Goal: Obtain resource: Download file/media

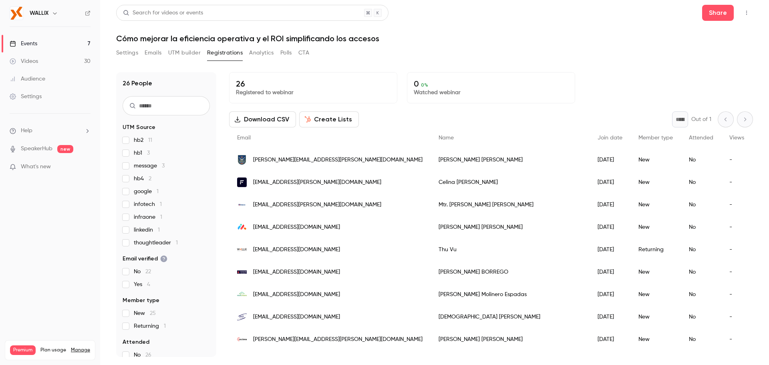
click at [198, 56] on button "UTM builder" at bounding box center [184, 52] width 32 height 13
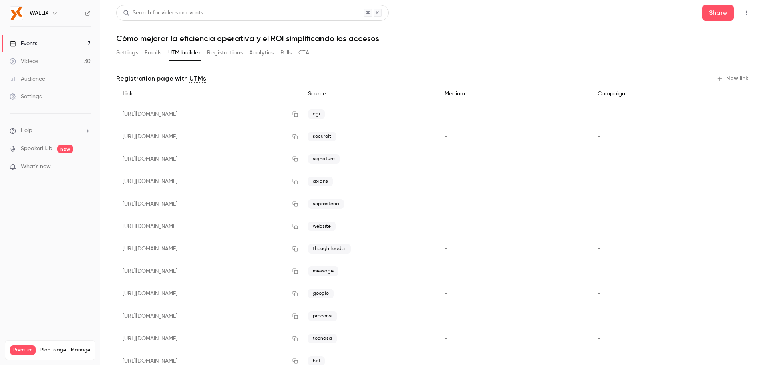
click at [726, 75] on button "New link" at bounding box center [733, 78] width 40 height 13
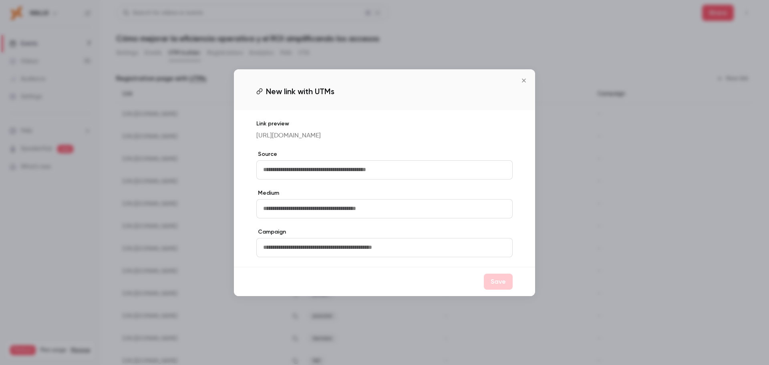
click at [282, 177] on input "text" at bounding box center [384, 169] width 256 height 19
type input "***"
click at [498, 287] on button "Save" at bounding box center [498, 281] width 29 height 16
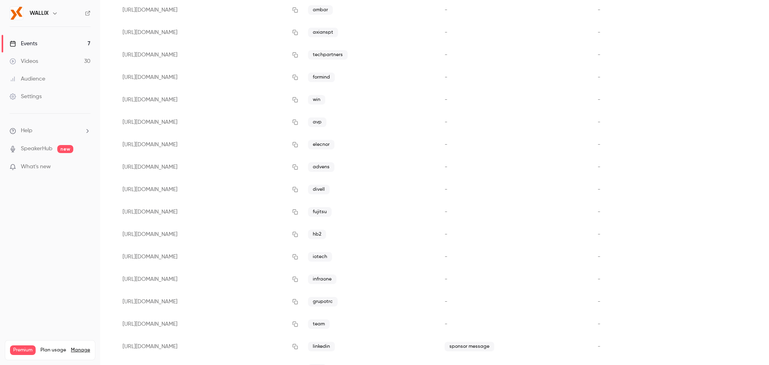
scroll to position [652, 0]
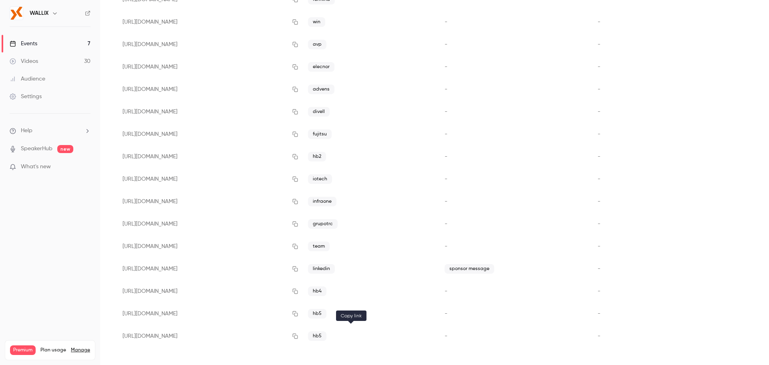
click at [298, 335] on icon "button" at bounding box center [295, 335] width 5 height 5
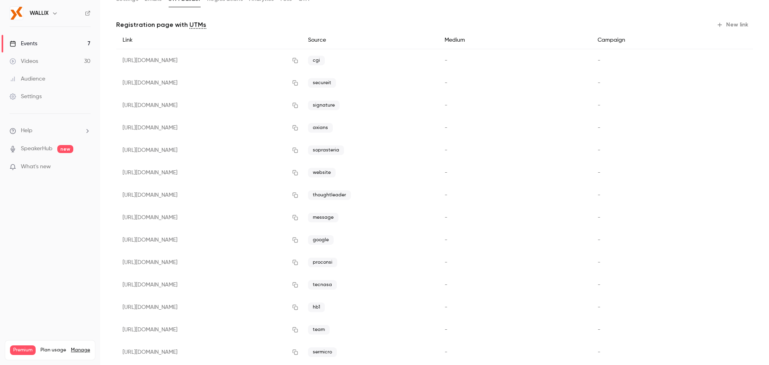
scroll to position [0, 0]
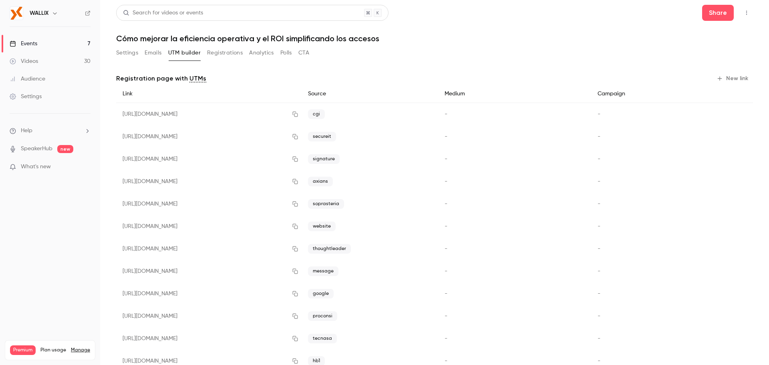
click at [234, 54] on button "Registrations" at bounding box center [225, 52] width 36 height 13
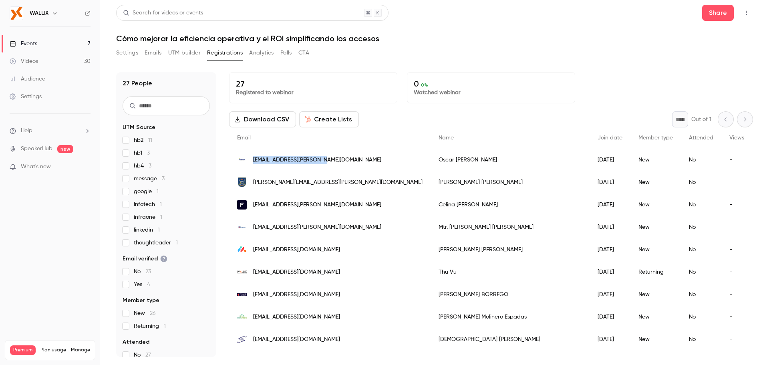
drag, startPoint x: 333, startPoint y: 159, endPoint x: 254, endPoint y: 160, distance: 79.7
click at [254, 160] on div "[EMAIL_ADDRESS][PERSON_NAME][DOMAIN_NAME]" at bounding box center [329, 160] width 201 height 22
copy span "[EMAIL_ADDRESS][PERSON_NAME][DOMAIN_NAME]"
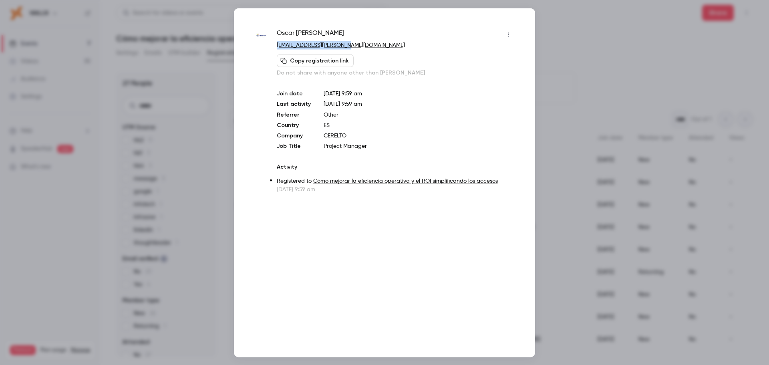
drag, startPoint x: 355, startPoint y: 47, endPoint x: 276, endPoint y: 48, distance: 79.3
click at [277, 48] on p "[EMAIL_ADDRESS][PERSON_NAME][DOMAIN_NAME]" at bounding box center [396, 45] width 238 height 8
copy link "[EMAIL_ADDRESS][PERSON_NAME][DOMAIN_NAME]"
click at [610, 66] on div at bounding box center [384, 182] width 769 height 365
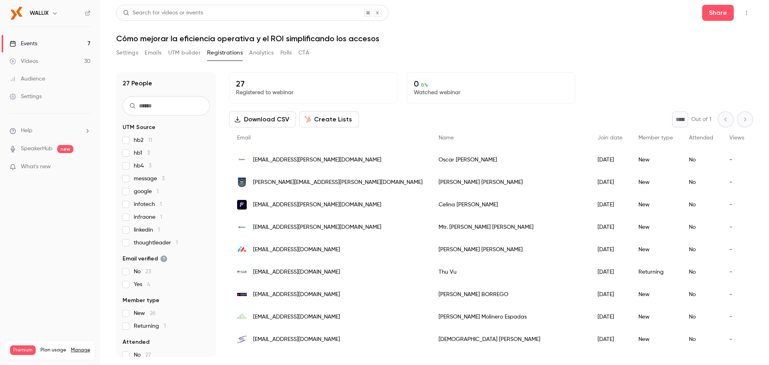
click at [323, 181] on div "[PERSON_NAME][EMAIL_ADDRESS][PERSON_NAME][DOMAIN_NAME]" at bounding box center [329, 182] width 201 height 22
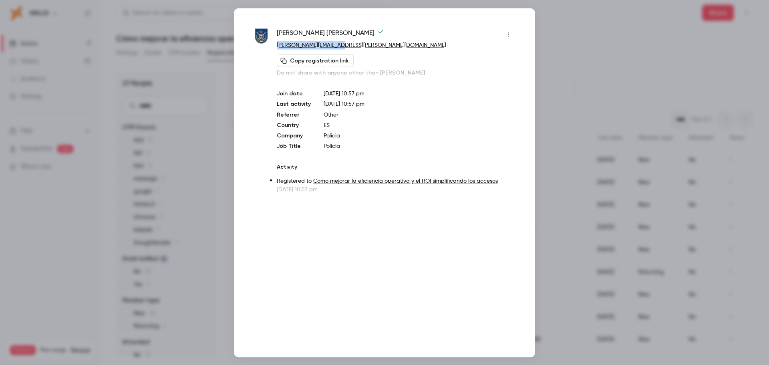
drag, startPoint x: 353, startPoint y: 46, endPoint x: 275, endPoint y: 45, distance: 78.1
click at [275, 45] on div "Roberto Moran [EMAIL_ADDRESS][PERSON_NAME][DOMAIN_NAME] Copy registration link …" at bounding box center [384, 110] width 261 height 165
copy link "[PERSON_NAME][EMAIL_ADDRESS][PERSON_NAME][DOMAIN_NAME]"
click at [642, 120] on div at bounding box center [384, 182] width 769 height 365
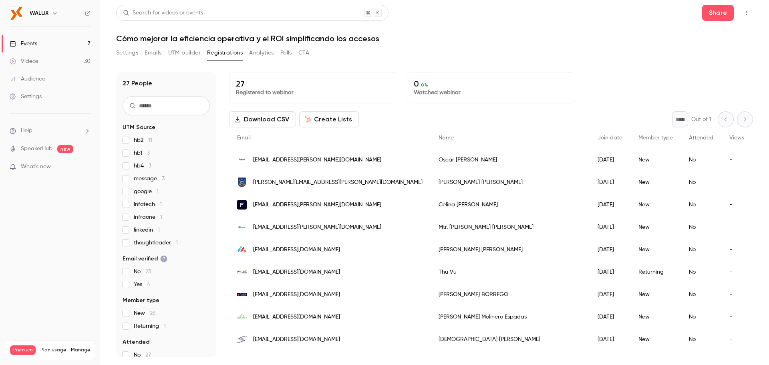
click at [277, 208] on span "[EMAIL_ADDRESS][PERSON_NAME][DOMAIN_NAME]" at bounding box center [317, 205] width 128 height 8
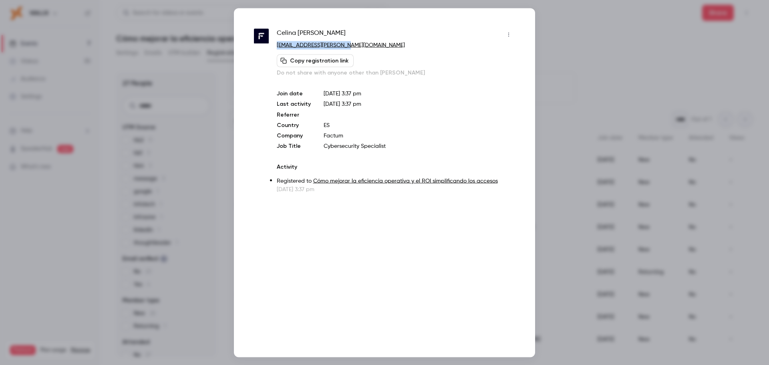
drag, startPoint x: 361, startPoint y: 44, endPoint x: 274, endPoint y: 45, distance: 87.3
click at [274, 45] on div "[PERSON_NAME] [PERSON_NAME][EMAIL_ADDRESS][PERSON_NAME][DOMAIN_NAME] Copy regis…" at bounding box center [384, 110] width 261 height 165
copy link "[EMAIL_ADDRESS][PERSON_NAME][DOMAIN_NAME]"
click at [677, 102] on div at bounding box center [384, 182] width 769 height 365
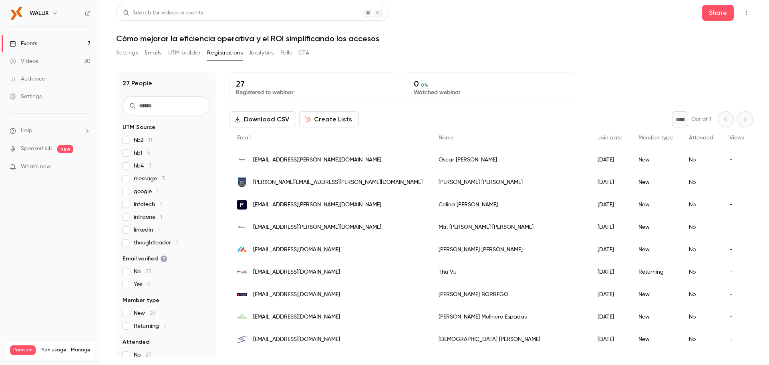
click at [311, 228] on span "[EMAIL_ADDRESS][PERSON_NAME][DOMAIN_NAME]" at bounding box center [317, 227] width 128 height 8
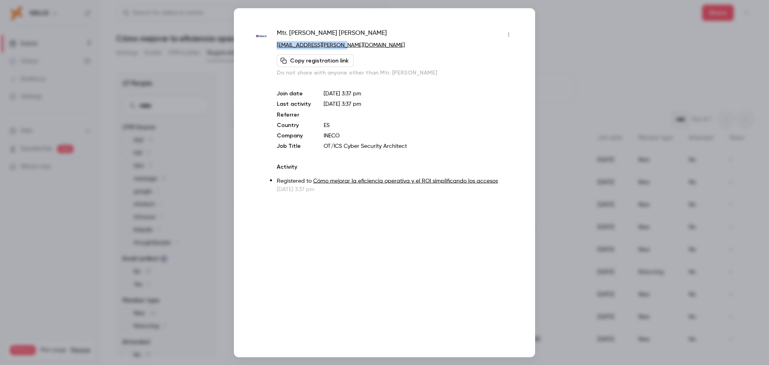
drag, startPoint x: 361, startPoint y: 46, endPoint x: 276, endPoint y: 46, distance: 84.9
click at [277, 46] on p "[EMAIL_ADDRESS][PERSON_NAME][DOMAIN_NAME]" at bounding box center [396, 45] width 238 height 8
copy link "[EMAIL_ADDRESS][PERSON_NAME][DOMAIN_NAME]"
click at [646, 105] on div at bounding box center [384, 182] width 769 height 365
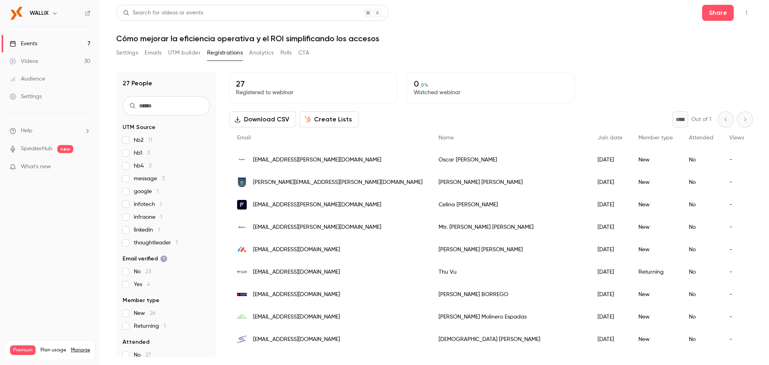
click at [348, 251] on div "[EMAIL_ADDRESS][DOMAIN_NAME]" at bounding box center [329, 249] width 201 height 22
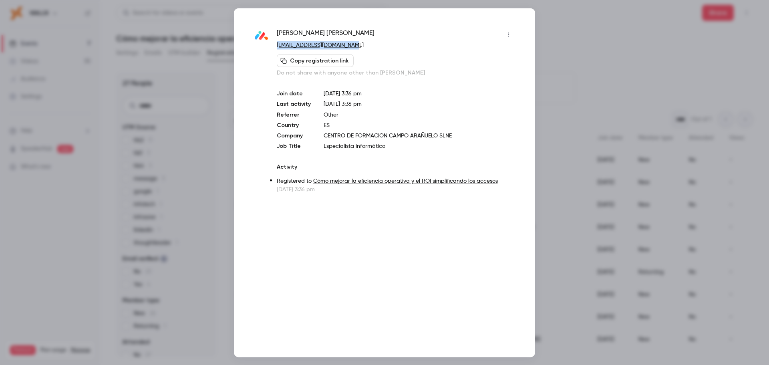
drag, startPoint x: 375, startPoint y: 44, endPoint x: 276, endPoint y: 46, distance: 98.9
click at [277, 46] on p "[EMAIL_ADDRESS][DOMAIN_NAME]" at bounding box center [396, 45] width 238 height 8
copy link "[EMAIL_ADDRESS][DOMAIN_NAME]"
drag, startPoint x: 615, startPoint y: 168, endPoint x: 608, endPoint y: 168, distance: 6.4
click at [615, 168] on div at bounding box center [384, 182] width 769 height 365
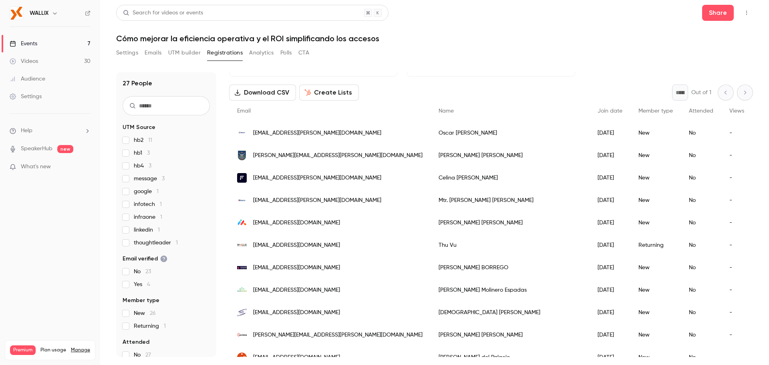
scroll to position [40, 0]
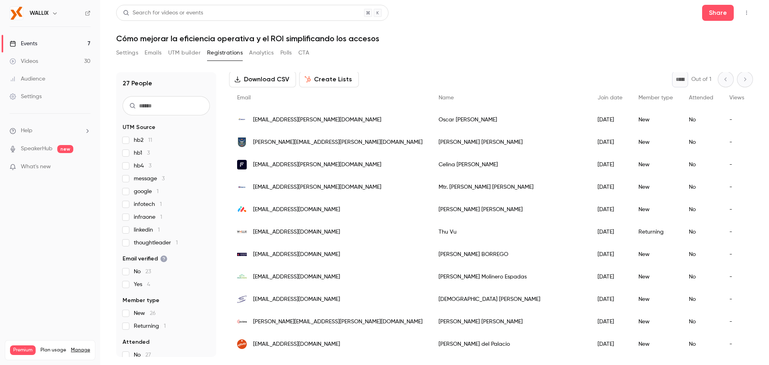
click at [327, 255] on div "[EMAIL_ADDRESS][DOMAIN_NAME]" at bounding box center [329, 254] width 201 height 22
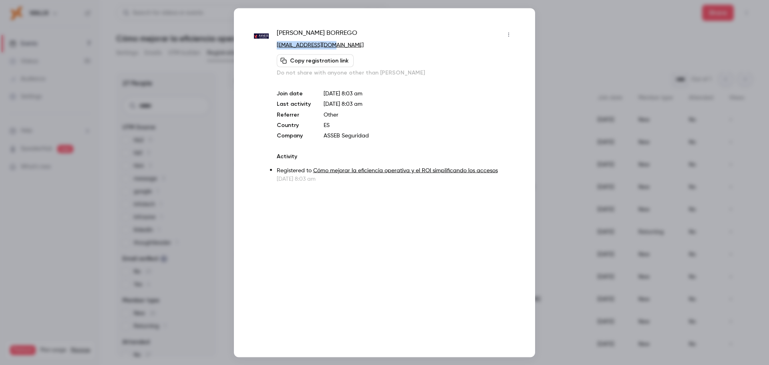
drag, startPoint x: 341, startPoint y: 46, endPoint x: 275, endPoint y: 46, distance: 66.8
click at [275, 46] on div "[PERSON_NAME] [EMAIL_ADDRESS][DOMAIN_NAME] Copy registration link Do not share …" at bounding box center [384, 105] width 261 height 155
copy link "[EMAIL_ADDRESS][DOMAIN_NAME]"
click at [607, 212] on div at bounding box center [384, 182] width 769 height 365
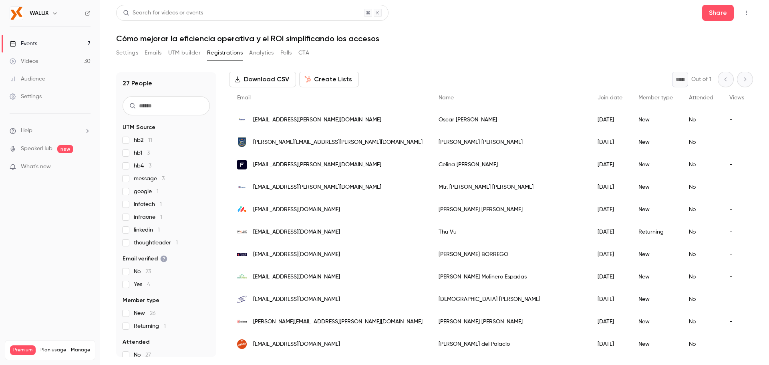
click at [329, 280] on div "[EMAIL_ADDRESS][DOMAIN_NAME]" at bounding box center [329, 276] width 201 height 22
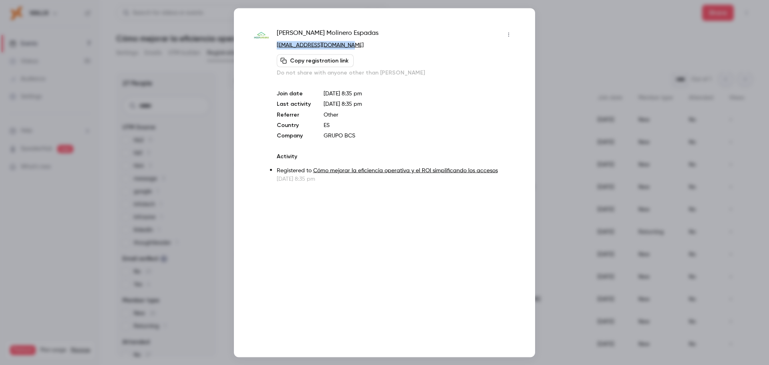
drag, startPoint x: 369, startPoint y: 42, endPoint x: 274, endPoint y: 46, distance: 95.3
click at [274, 46] on div "[PERSON_NAME] [PERSON_NAME] [EMAIL_ADDRESS][DOMAIN_NAME] Copy registration link…" at bounding box center [384, 105] width 261 height 155
copy link "[EMAIL_ADDRESS][DOMAIN_NAME]"
click at [630, 128] on div at bounding box center [384, 182] width 769 height 365
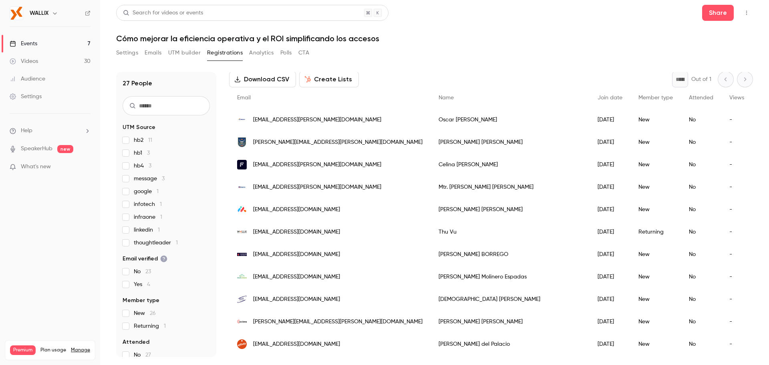
click at [130, 48] on button "Settings" at bounding box center [127, 52] width 22 height 13
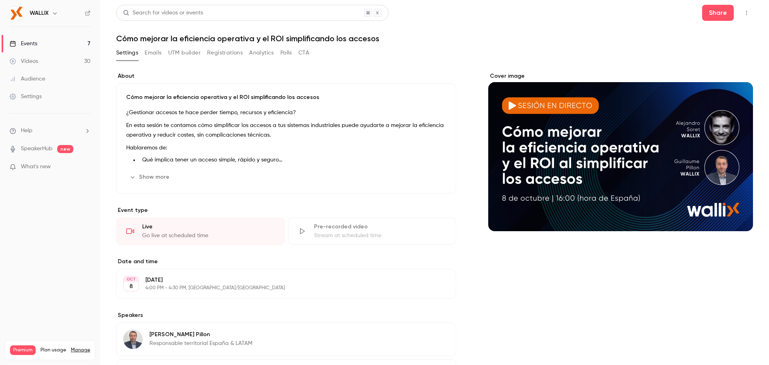
click at [239, 57] on button "Registrations" at bounding box center [225, 52] width 36 height 13
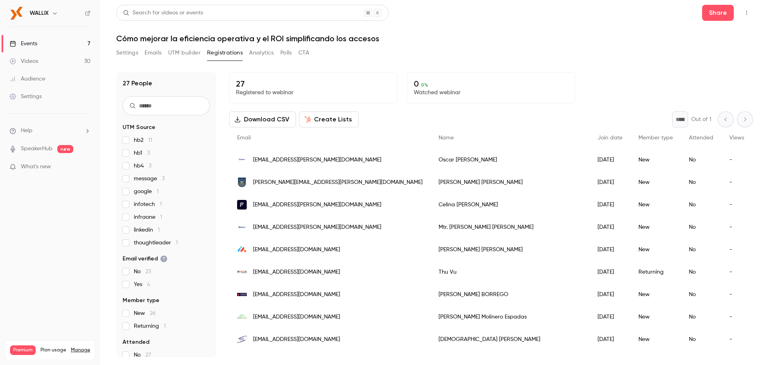
click at [430, 161] on div "[PERSON_NAME]" at bounding box center [509, 160] width 159 height 22
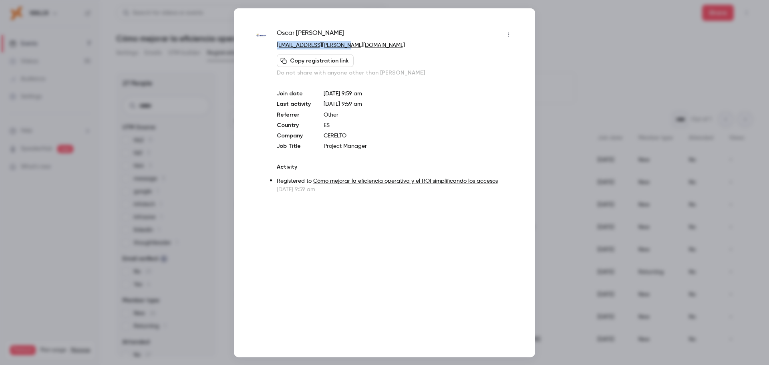
drag, startPoint x: 357, startPoint y: 44, endPoint x: 277, endPoint y: 46, distance: 80.5
click at [277, 46] on p "[EMAIL_ADDRESS][PERSON_NAME][DOMAIN_NAME]" at bounding box center [396, 45] width 238 height 8
copy link "[EMAIL_ADDRESS][PERSON_NAME][DOMAIN_NAME]"
click at [610, 179] on div at bounding box center [384, 182] width 769 height 365
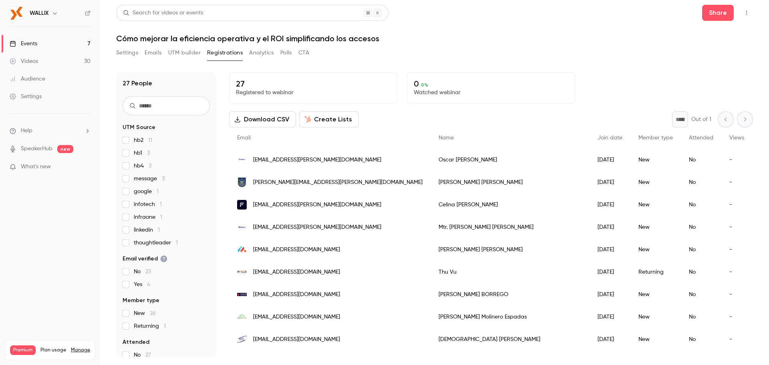
click at [430, 163] on div "[PERSON_NAME]" at bounding box center [509, 160] width 159 height 22
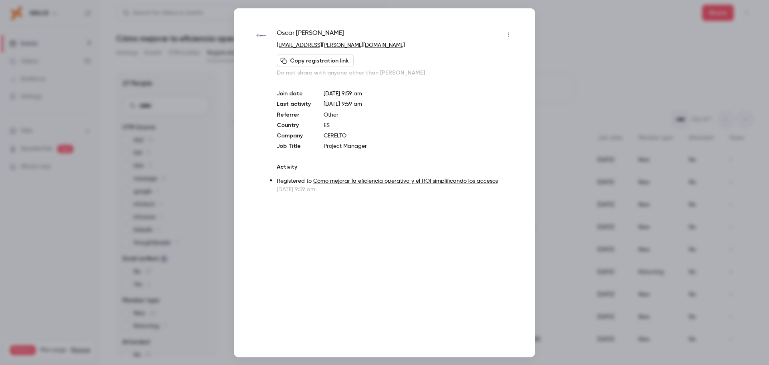
click at [583, 171] on div at bounding box center [384, 182] width 769 height 365
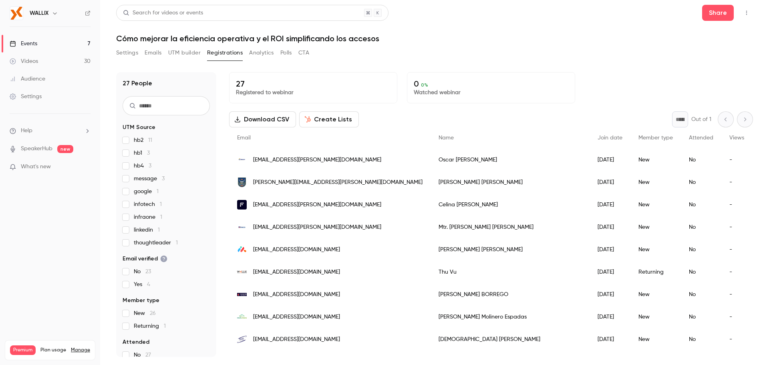
click at [285, 116] on button "Download CSV" at bounding box center [262, 119] width 67 height 16
drag, startPoint x: 337, startPoint y: 184, endPoint x: 252, endPoint y: 179, distance: 84.6
click at [252, 179] on div "[PERSON_NAME][EMAIL_ADDRESS][PERSON_NAME][DOMAIN_NAME]" at bounding box center [329, 182] width 201 height 22
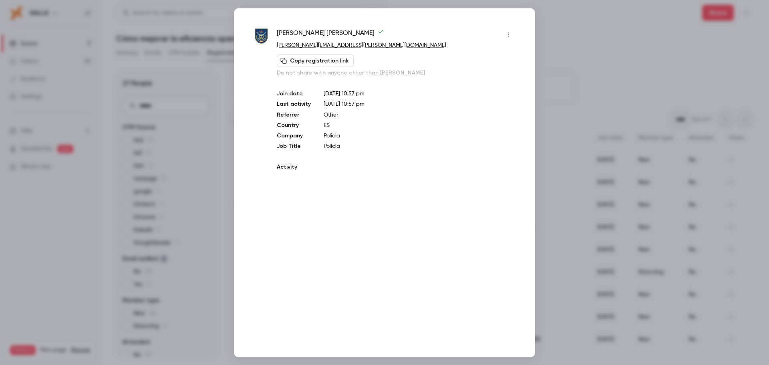
copy span "[PERSON_NAME][EMAIL_ADDRESS][PERSON_NAME][DOMAIN_NAME]"
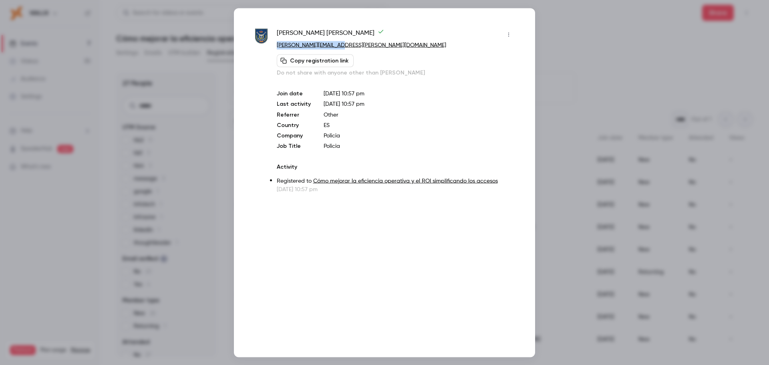
drag, startPoint x: 357, startPoint y: 44, endPoint x: 276, endPoint y: 45, distance: 80.9
click at [277, 45] on p "[PERSON_NAME][EMAIL_ADDRESS][PERSON_NAME][DOMAIN_NAME]" at bounding box center [396, 45] width 238 height 8
click at [628, 108] on div at bounding box center [384, 182] width 769 height 365
